Goal: Find specific page/section: Find specific page/section

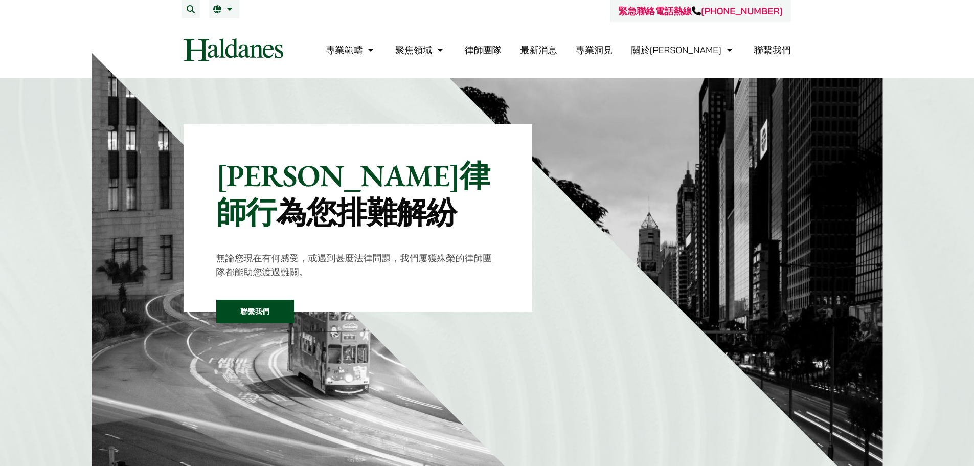
click at [774, 47] on link "聯繫我們" at bounding box center [772, 50] width 37 height 12
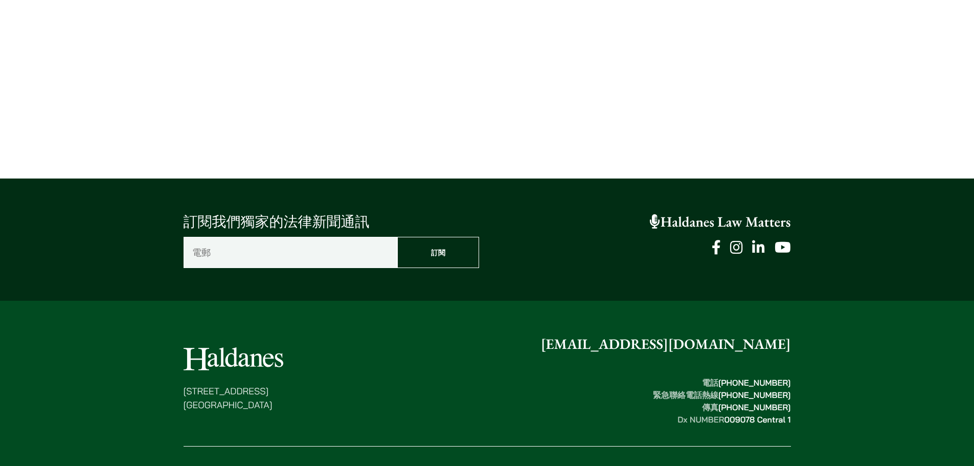
scroll to position [729, 0]
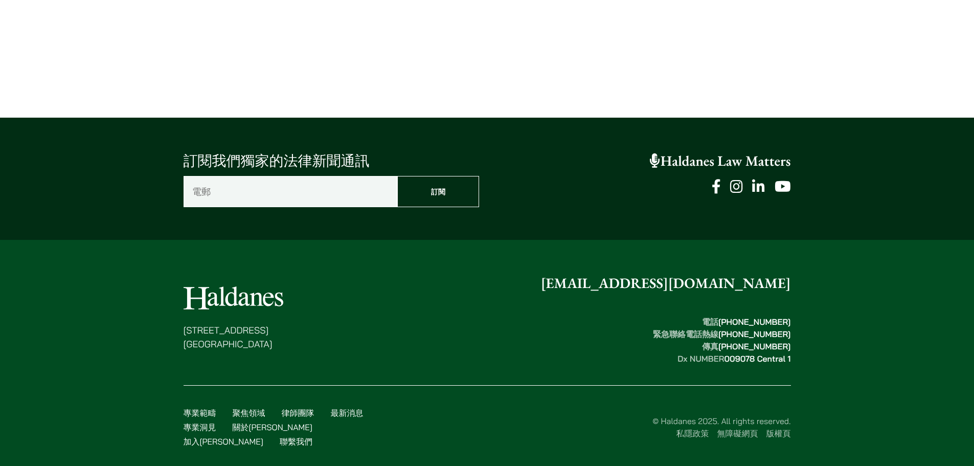
click at [263, 436] on link "加入[PERSON_NAME]" at bounding box center [224, 441] width 80 height 10
